Goal: Information Seeking & Learning: Learn about a topic

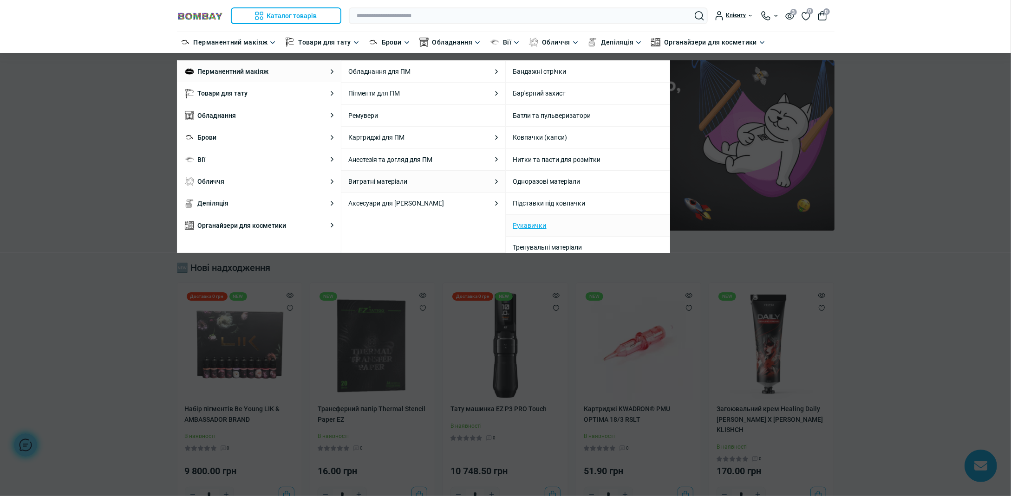
click at [533, 224] on link "Рукавички" at bounding box center [529, 225] width 33 height 10
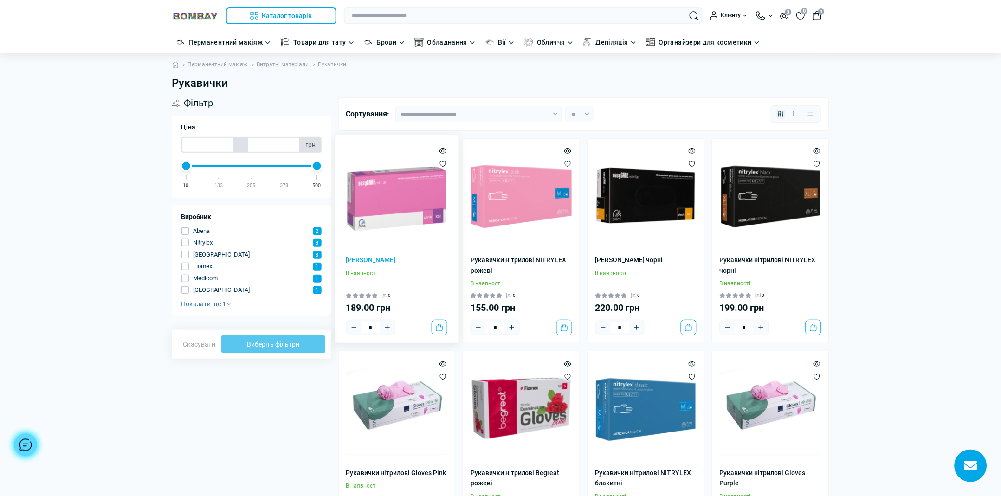
scroll to position [116, 0]
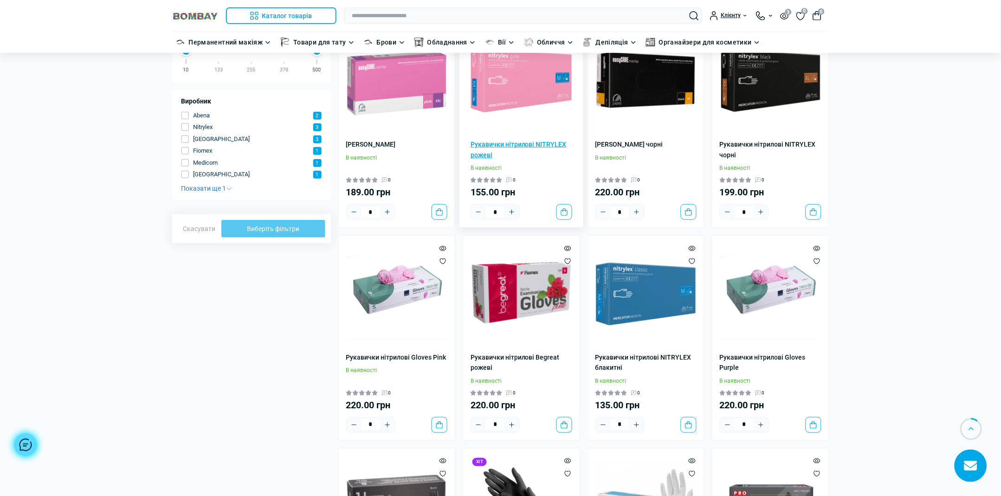
click at [518, 144] on link "Рукавички нітрилові NITRYLEX рожеві" at bounding box center [522, 149] width 102 height 21
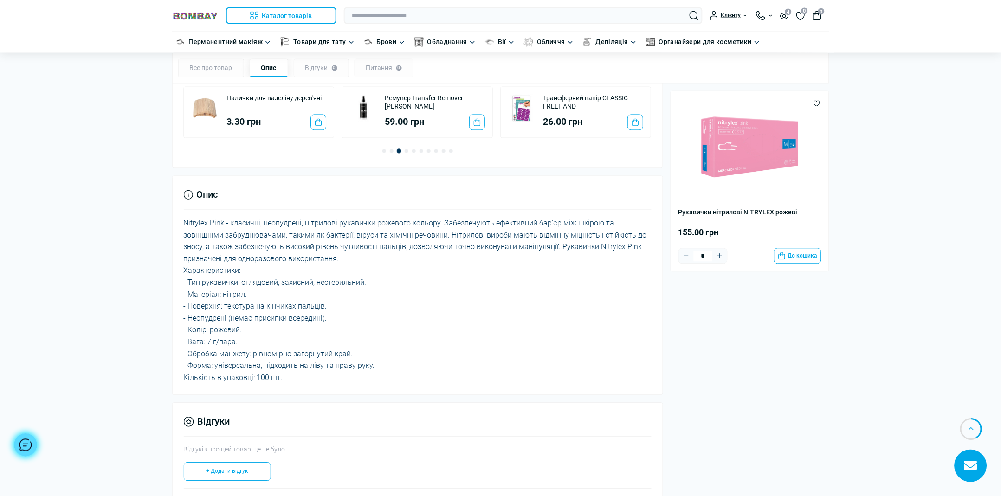
scroll to position [522, 0]
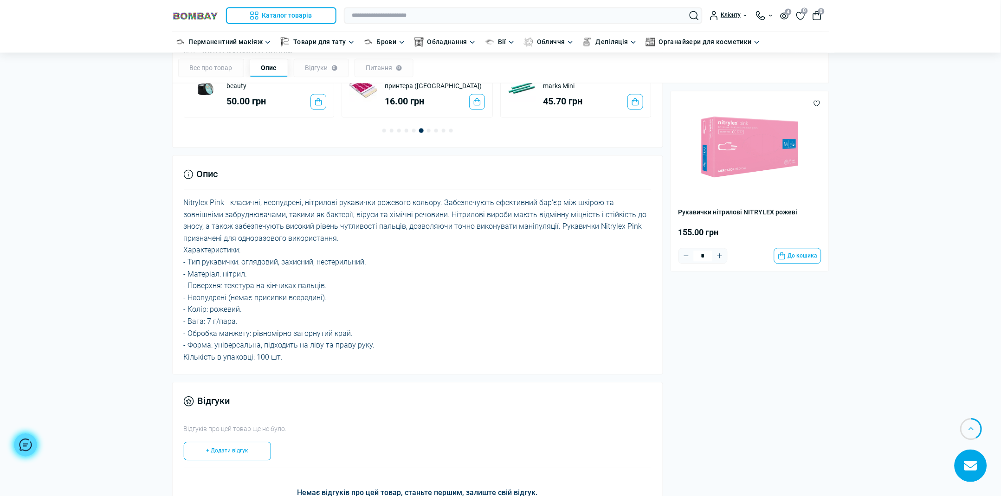
click at [77, 127] on body "Ви дивилися Каталог товарів Каталог товарів Перманентний макіяж Каталог товарів…" at bounding box center [500, 358] width 1001 height 1761
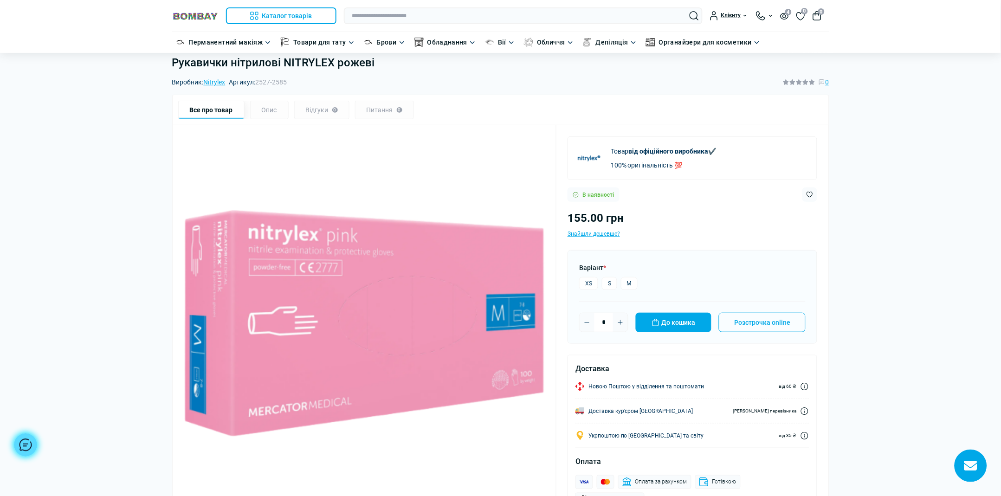
scroll to position [0, 0]
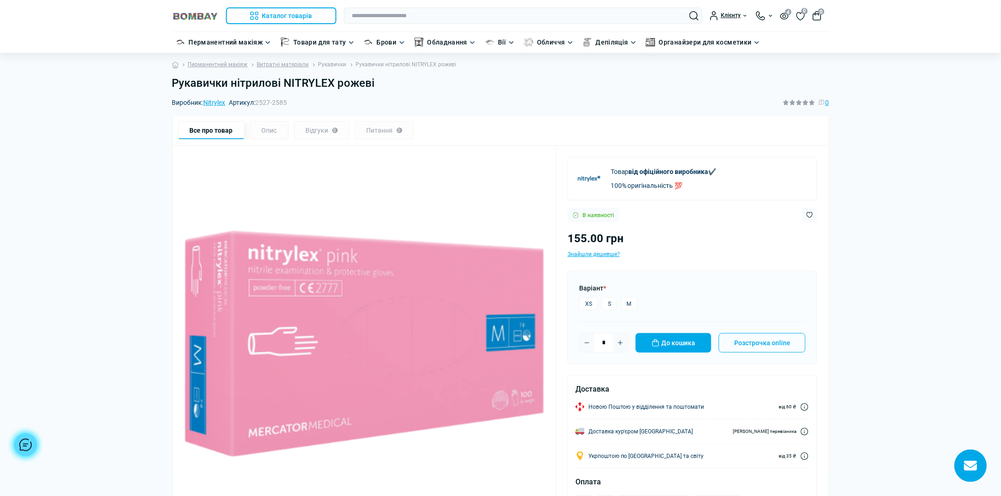
click at [325, 63] on link "Рукавички" at bounding box center [332, 64] width 28 height 9
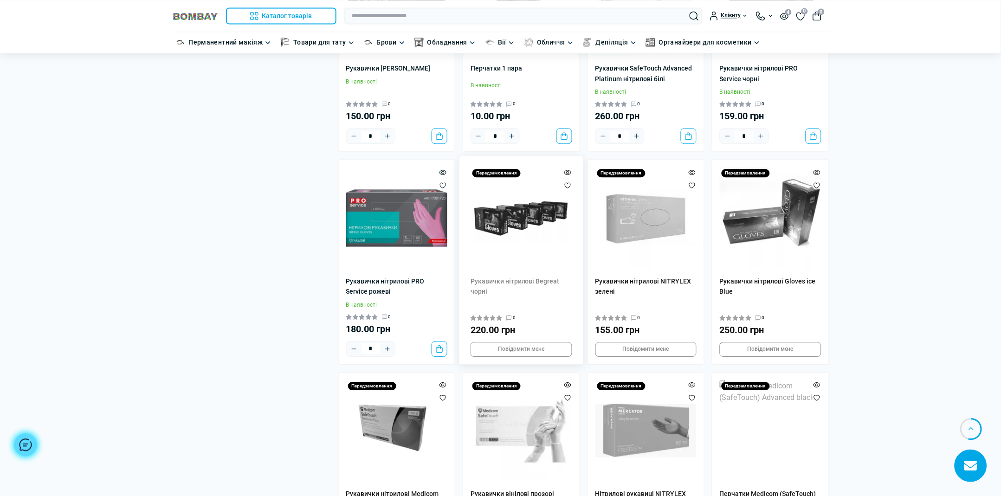
scroll to position [638, 0]
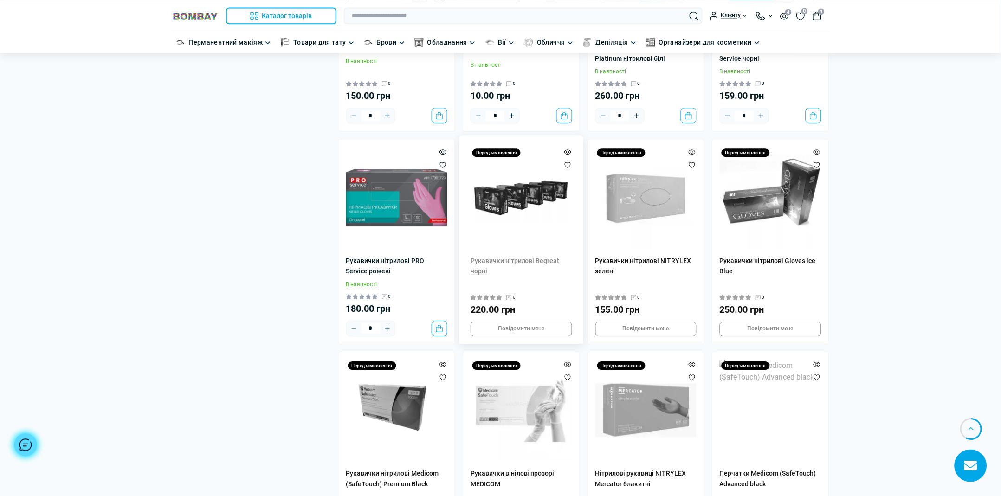
click at [523, 263] on link "Рукавички нітрилові Begreat чорні" at bounding box center [522, 266] width 102 height 21
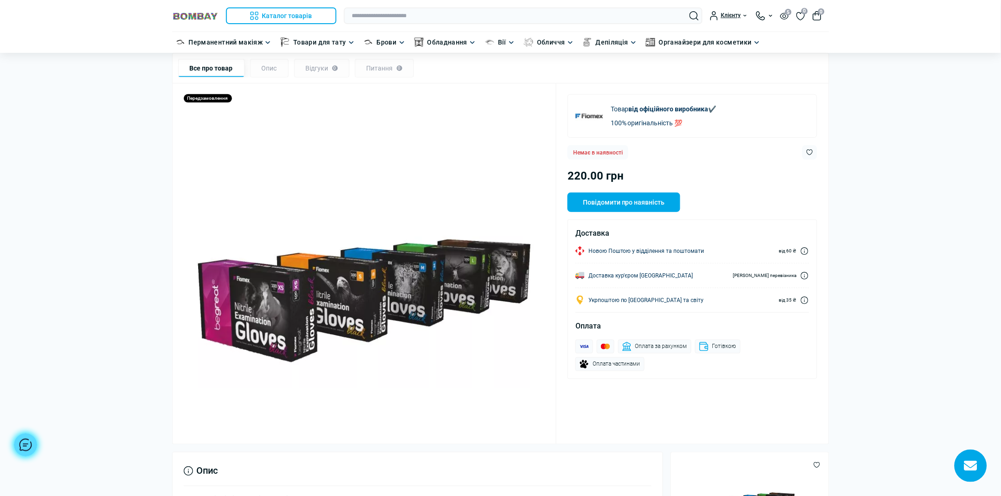
scroll to position [58, 0]
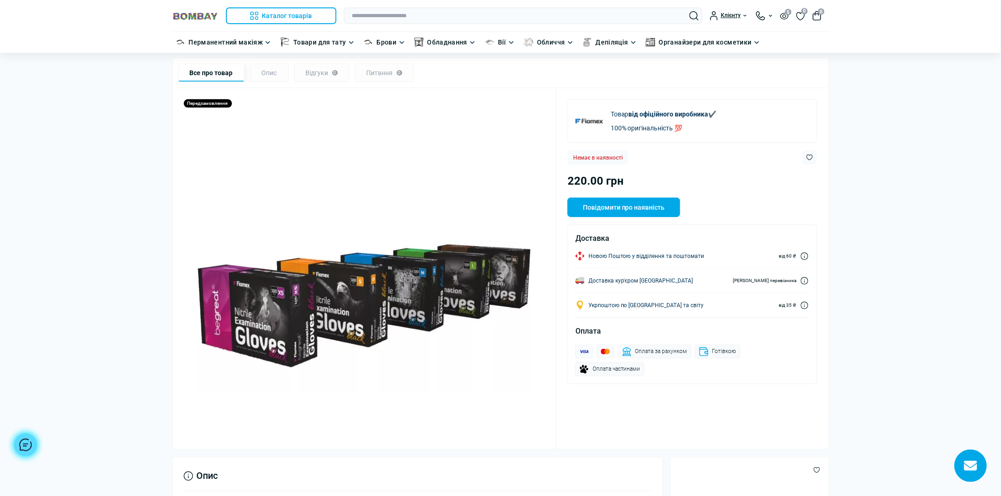
drag, startPoint x: 571, startPoint y: 157, endPoint x: 629, endPoint y: 154, distance: 58.6
click at [629, 154] on div "Немає в наявності" at bounding box center [693, 157] width 250 height 14
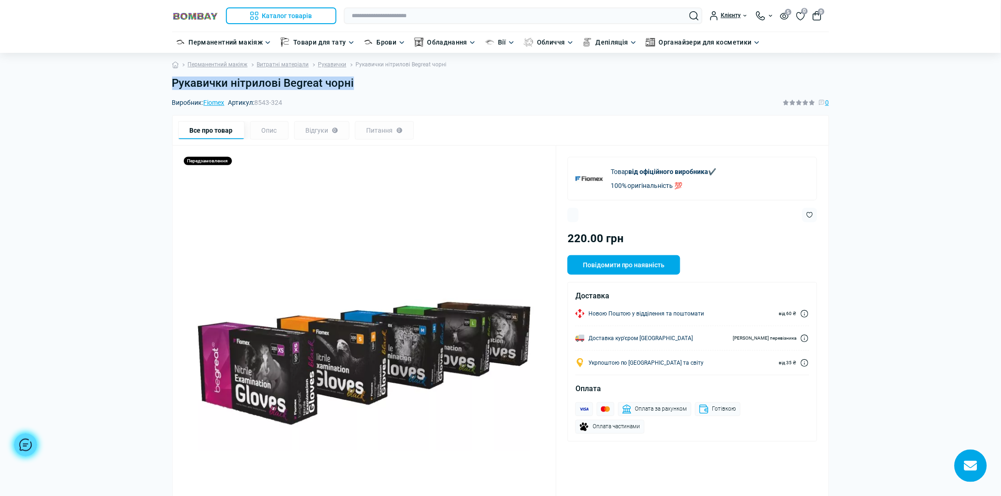
drag, startPoint x: 160, startPoint y: 86, endPoint x: 363, endPoint y: 91, distance: 202.9
copy h1 "Рукавички нітрилові Begreat чорні"
